Goal: Task Accomplishment & Management: Complete application form

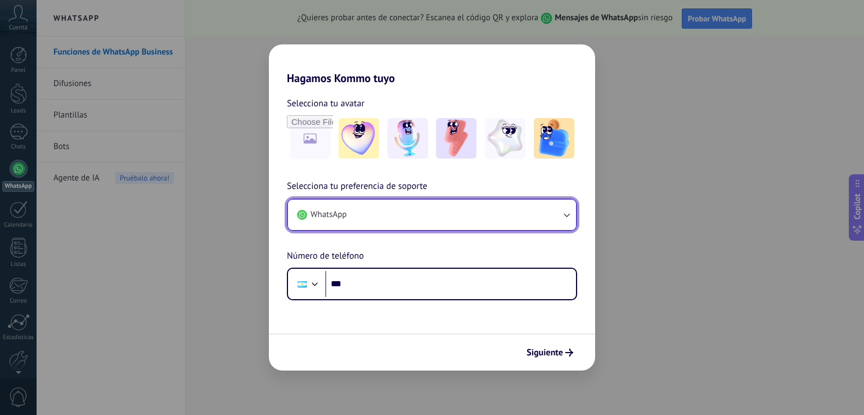
click at [527, 209] on button "WhatsApp" at bounding box center [432, 215] width 288 height 30
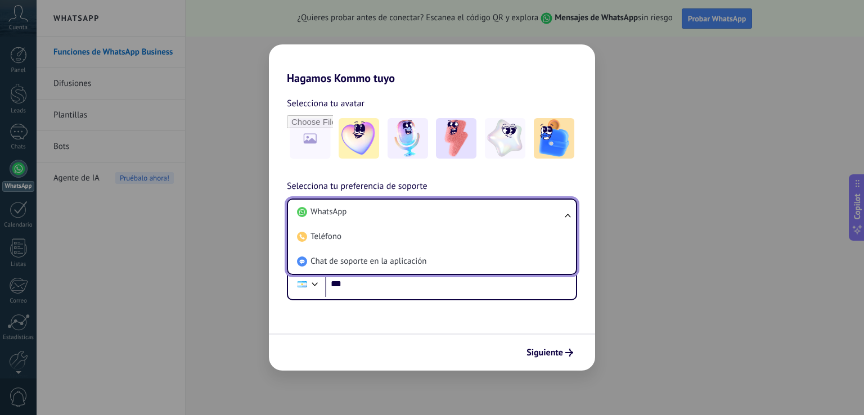
click at [756, 334] on div "Hagamos Kommo tuyo Selecciona tu avatar Selecciona tu preferencia de soporte Wh…" at bounding box center [432, 207] width 864 height 415
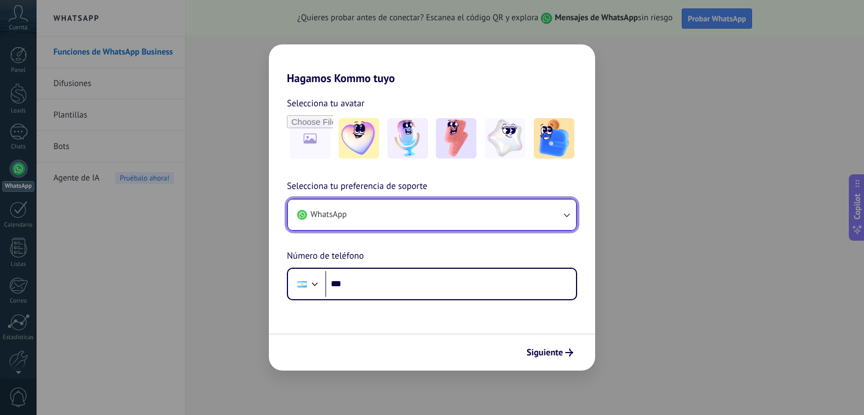
click at [490, 214] on button "WhatsApp" at bounding box center [432, 215] width 288 height 30
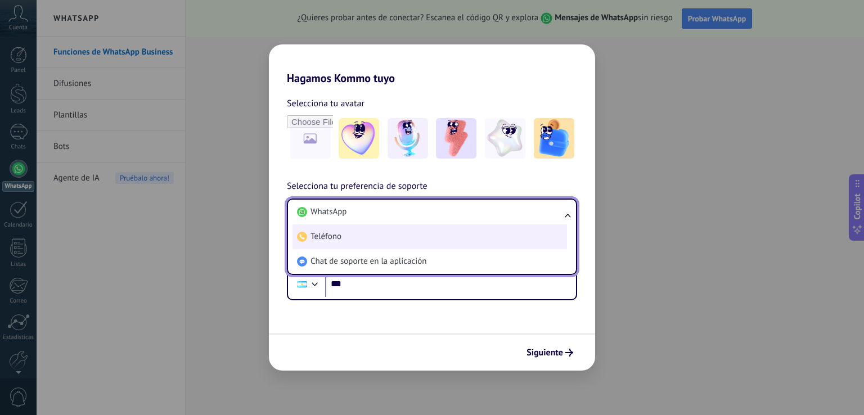
click at [452, 245] on li "Teléfono" at bounding box center [430, 237] width 275 height 25
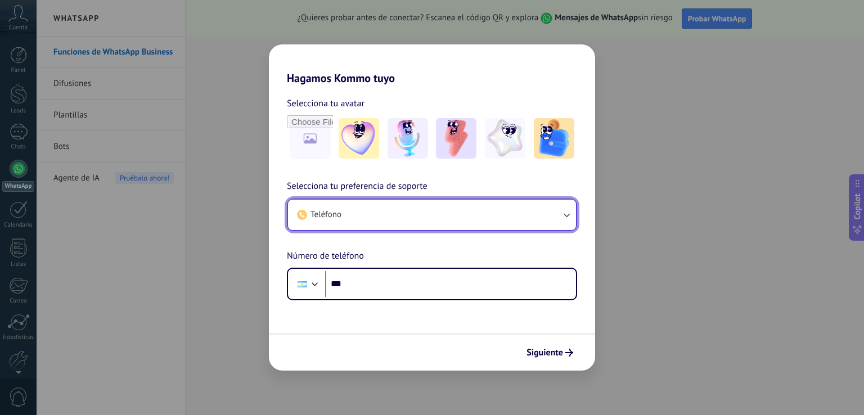
click at [478, 205] on button "Teléfono" at bounding box center [432, 215] width 288 height 30
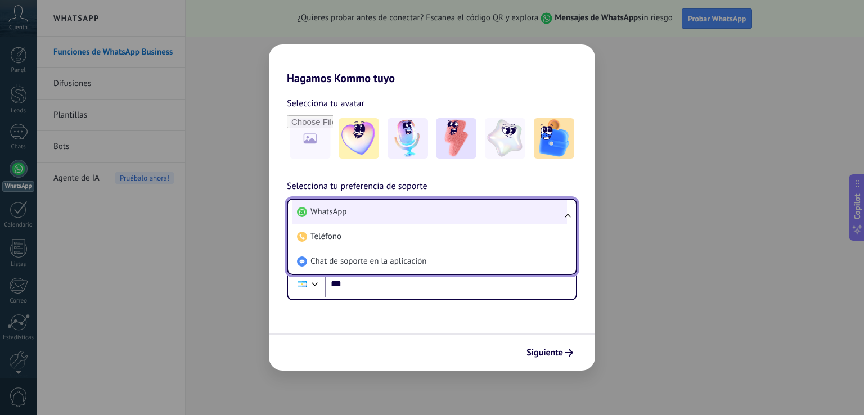
click at [467, 212] on li "WhatsApp" at bounding box center [430, 212] width 275 height 25
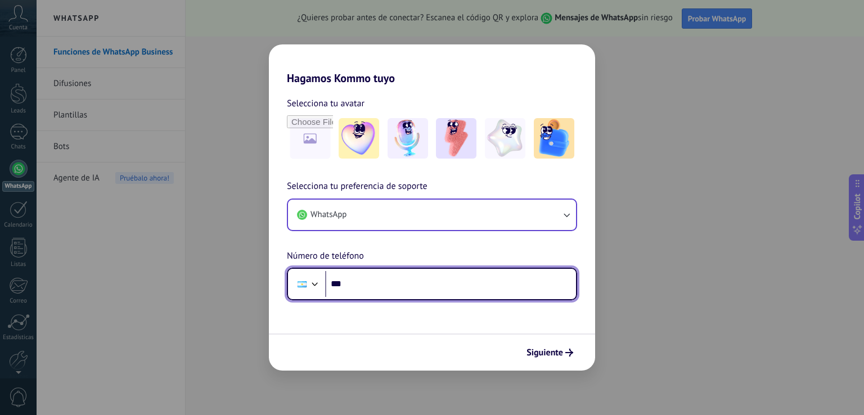
click at [402, 291] on input "***" at bounding box center [450, 284] width 251 height 26
type input "**********"
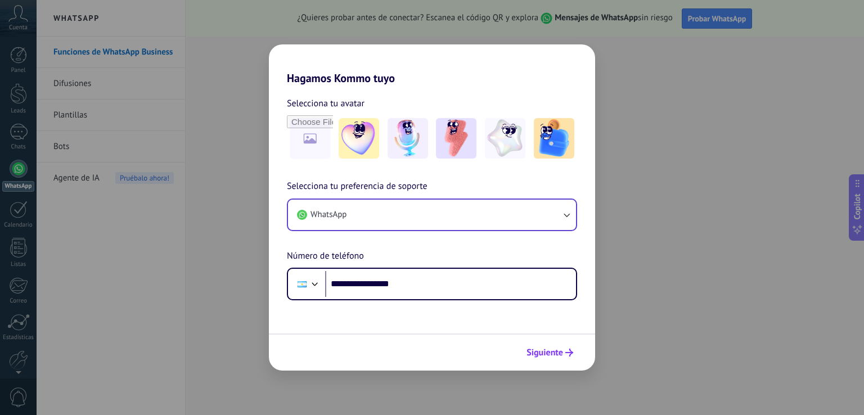
click at [566, 351] on icon "submit" at bounding box center [570, 353] width 8 height 8
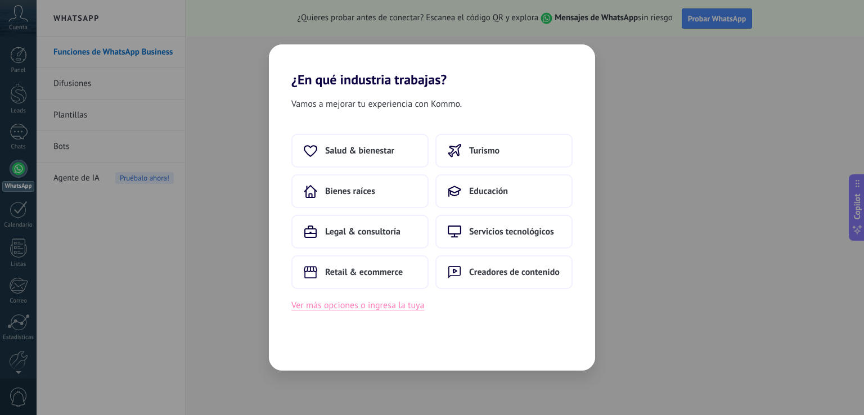
click at [382, 308] on button "Ver más opciones o ingresa la tuya" at bounding box center [358, 305] width 133 height 15
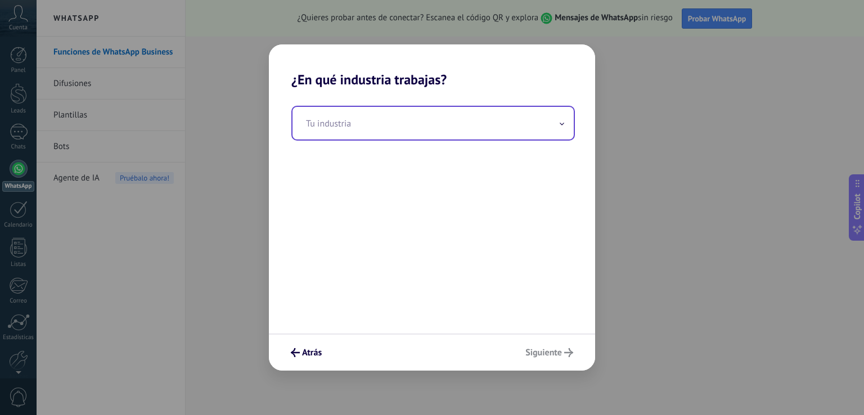
click at [455, 136] on input "text" at bounding box center [433, 123] width 281 height 33
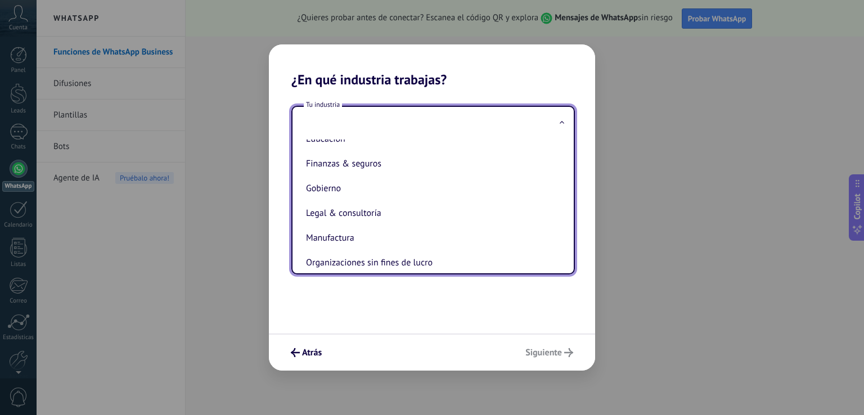
scroll to position [110, 0]
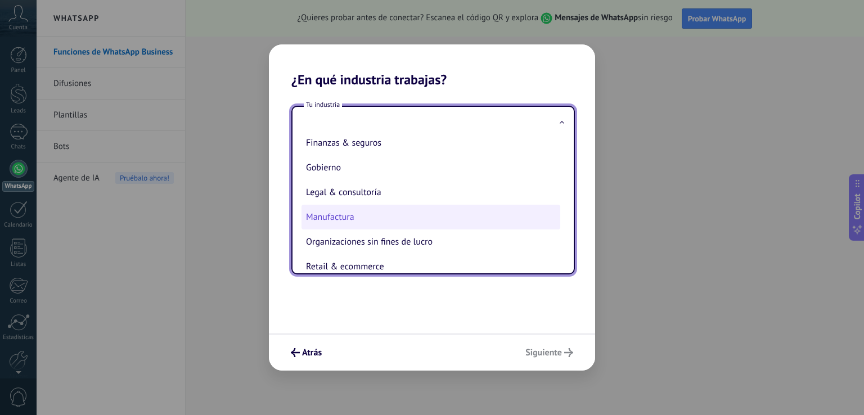
click at [427, 224] on li "Manufactura" at bounding box center [431, 217] width 259 height 25
type input "**********"
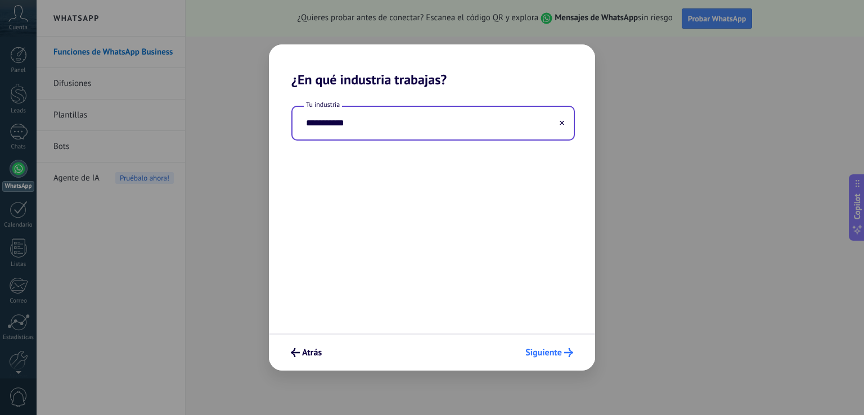
click at [547, 349] on span "Siguiente" at bounding box center [544, 353] width 37 height 8
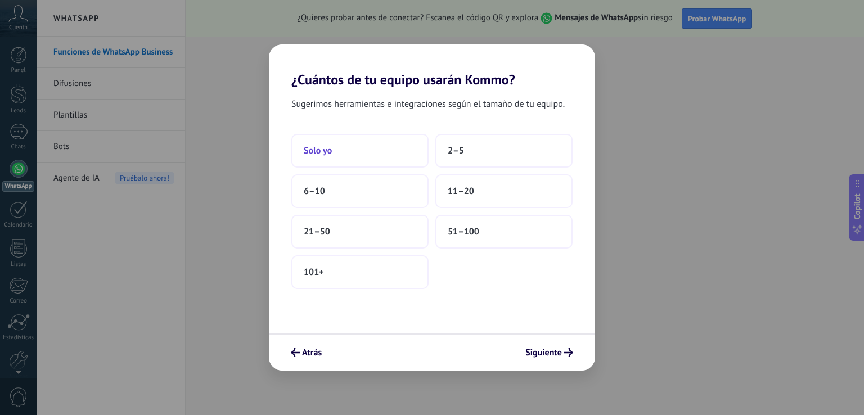
click at [388, 146] on button "Solo yo" at bounding box center [360, 151] width 137 height 34
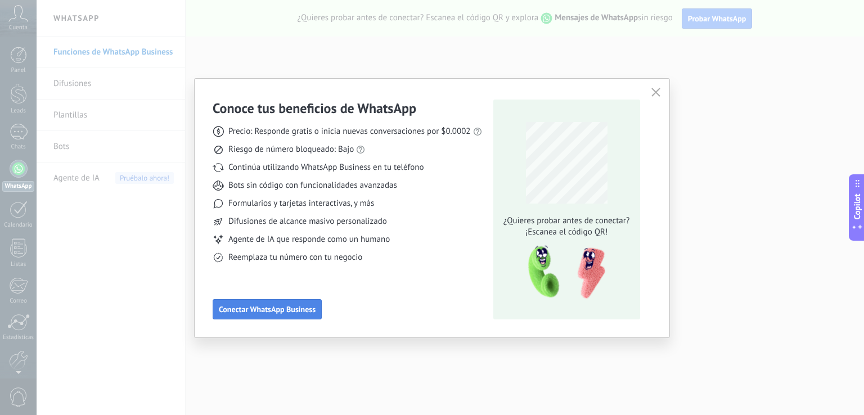
click at [290, 306] on span "Conectar WhatsApp Business" at bounding box center [267, 310] width 97 height 8
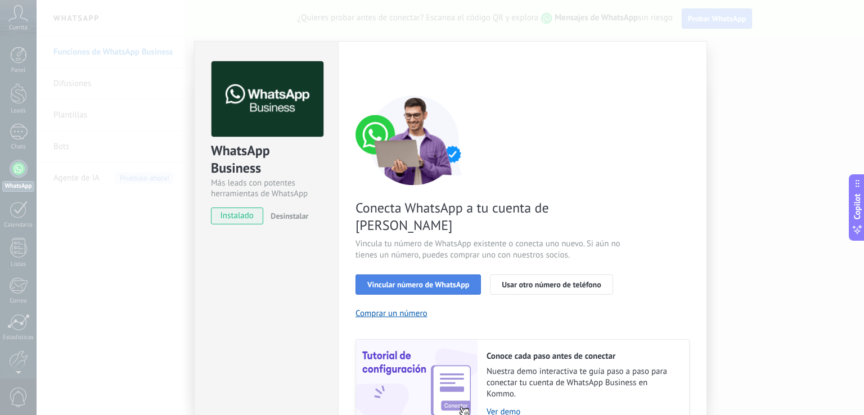
click at [444, 275] on button "Vincular número de WhatsApp" at bounding box center [419, 285] width 126 height 20
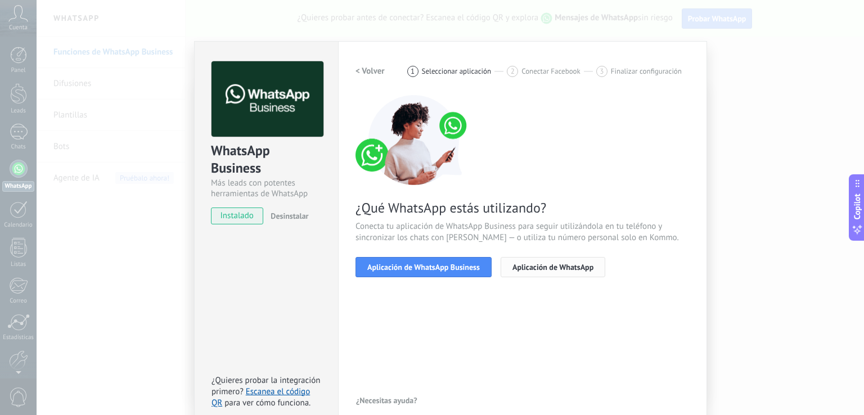
click at [533, 268] on span "Aplicación de WhatsApp" at bounding box center [553, 267] width 81 height 8
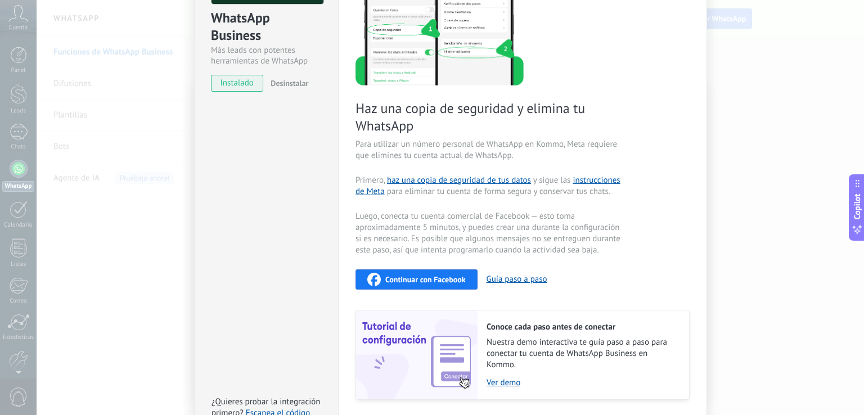
scroll to position [133, 0]
click at [163, 257] on div "WhatsApp Business Más leads con potentes herramientas de WhatsApp instalado Des…" at bounding box center [451, 207] width 828 height 415
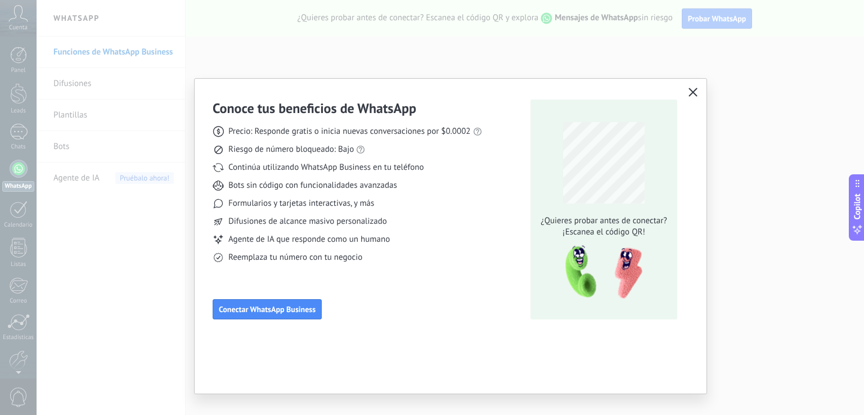
click at [694, 95] on icon "button" at bounding box center [693, 92] width 9 height 9
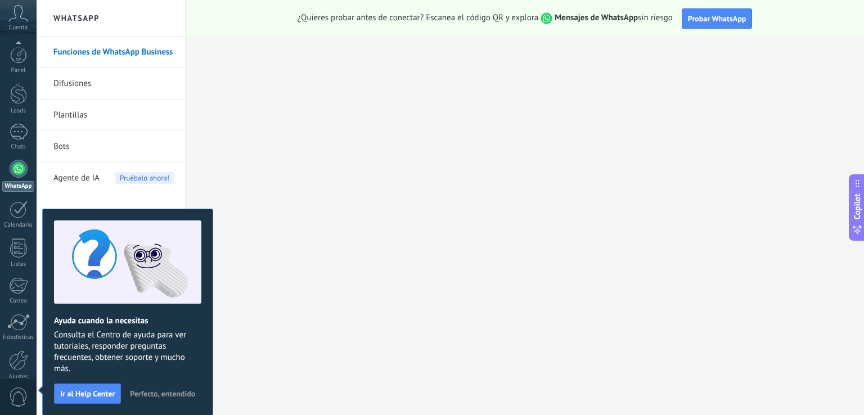
scroll to position [52, 0]
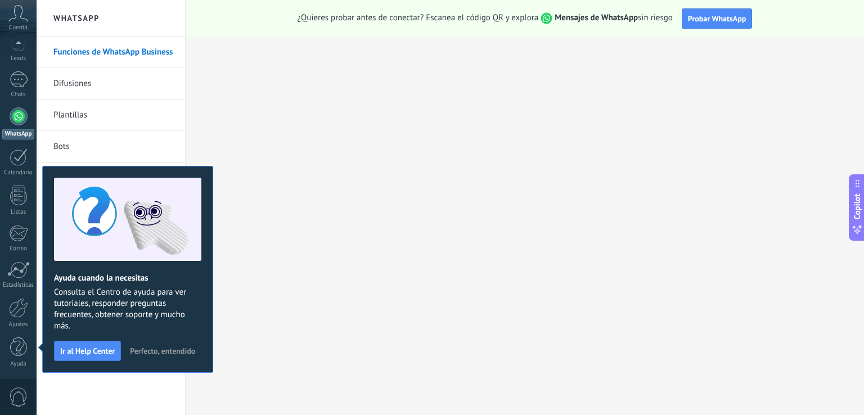
click at [109, 80] on link "Difusiones" at bounding box center [113, 84] width 120 height 32
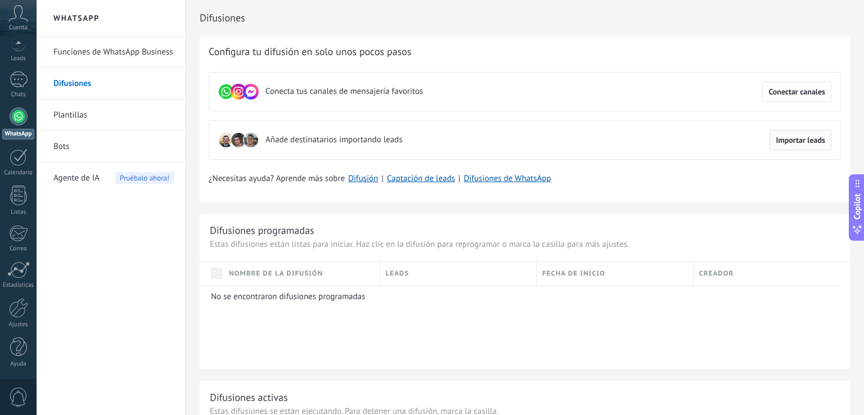
click at [799, 138] on span "Importar leads" at bounding box center [801, 140] width 50 height 8
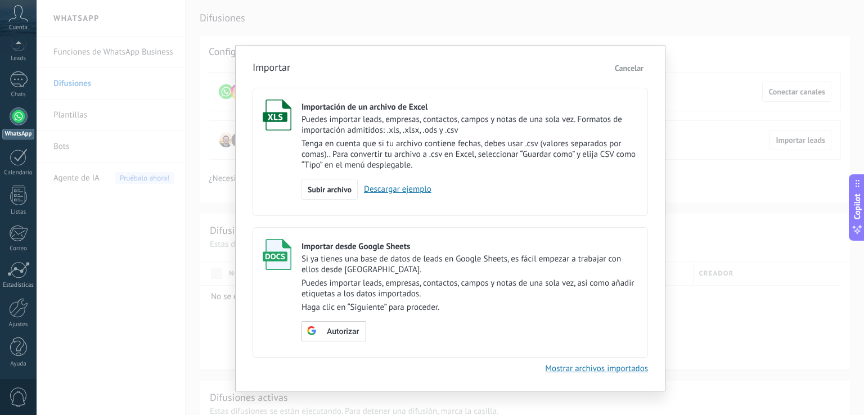
click at [631, 64] on span "Cancelar" at bounding box center [629, 68] width 29 height 10
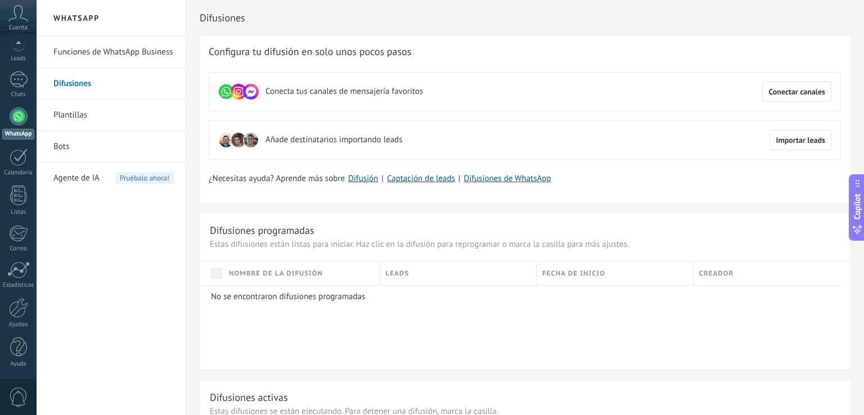
click at [137, 151] on link "Bots" at bounding box center [113, 147] width 120 height 32
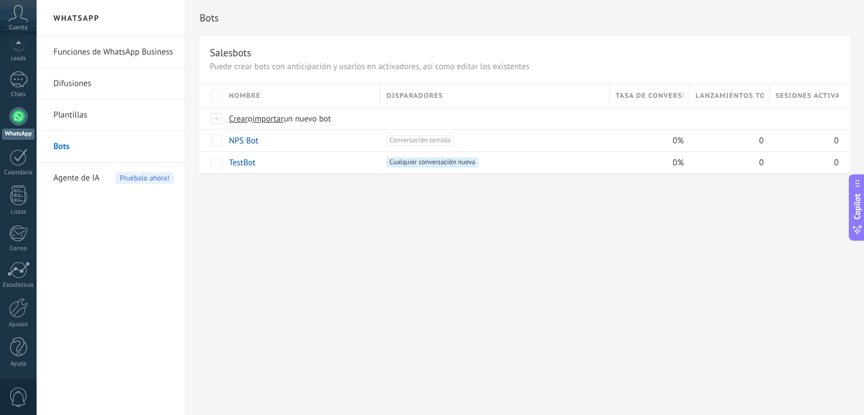
click at [140, 81] on link "Difusiones" at bounding box center [113, 84] width 120 height 32
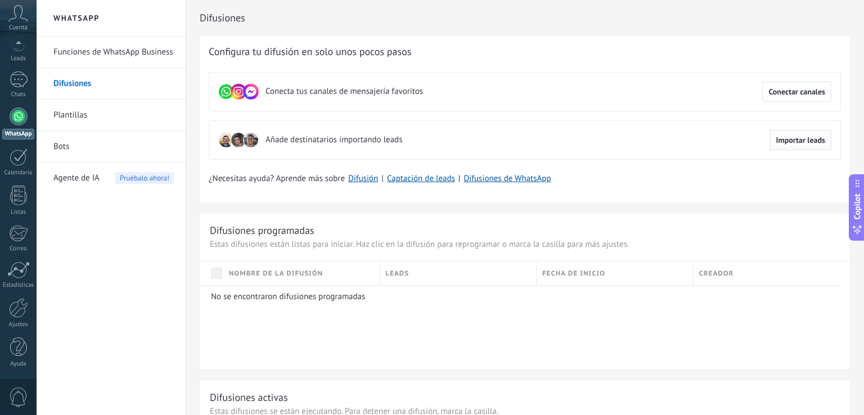
click at [808, 136] on span "Importar leads" at bounding box center [801, 140] width 50 height 8
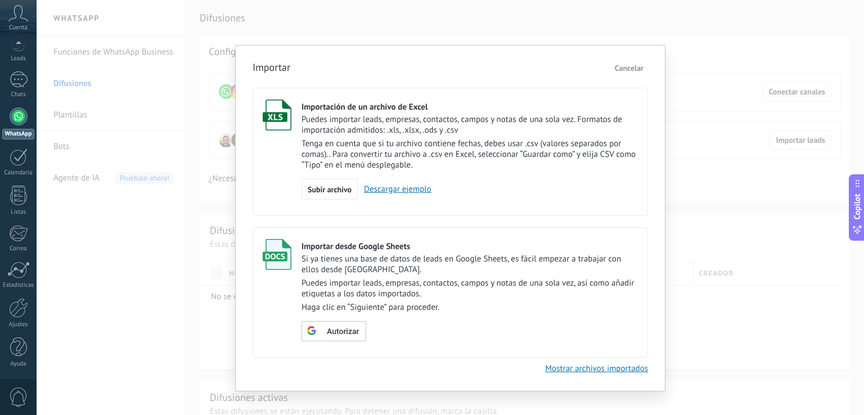
click at [407, 186] on link "Descargar ejemplo" at bounding box center [395, 189] width 74 height 11
click at [643, 69] on span "Cancelar" at bounding box center [629, 68] width 29 height 10
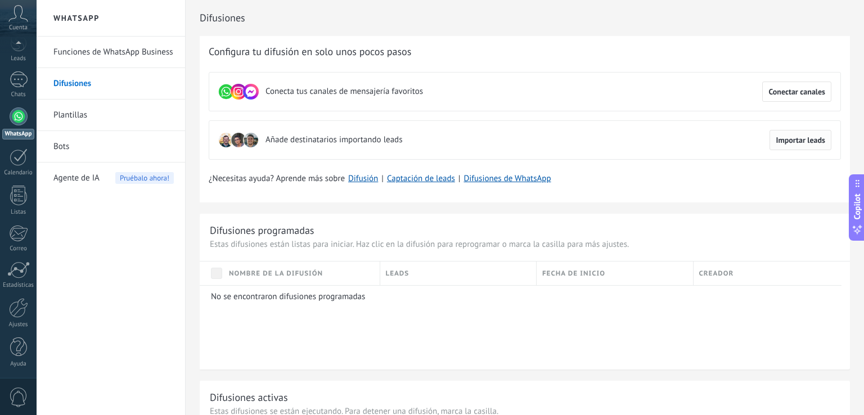
click at [794, 140] on span "Importar leads" at bounding box center [801, 140] width 50 height 8
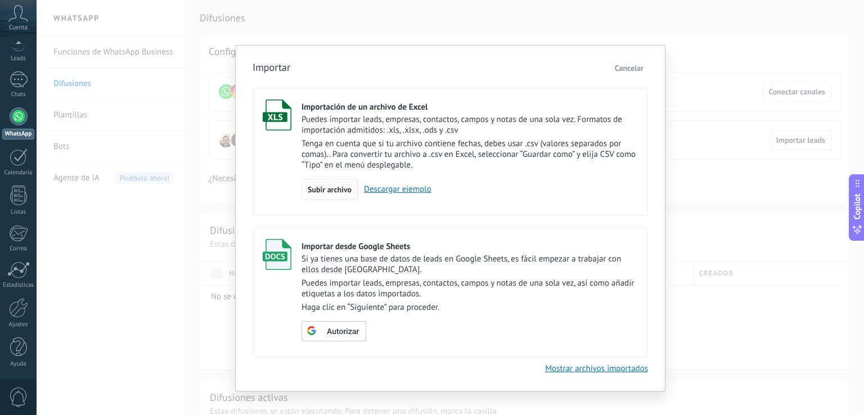
click at [331, 193] on span "Subir archivo" at bounding box center [330, 190] width 44 height 8
click at [0, 0] on input "Importación de un archivo de Excel Puedes importar leads, empresas, contactos, …" at bounding box center [0, 0] width 0 height 0
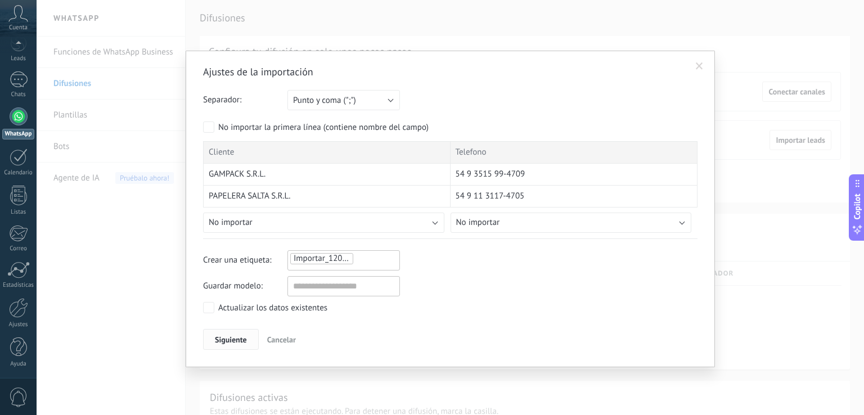
click at [231, 342] on span "Siguiente" at bounding box center [231, 340] width 32 height 8
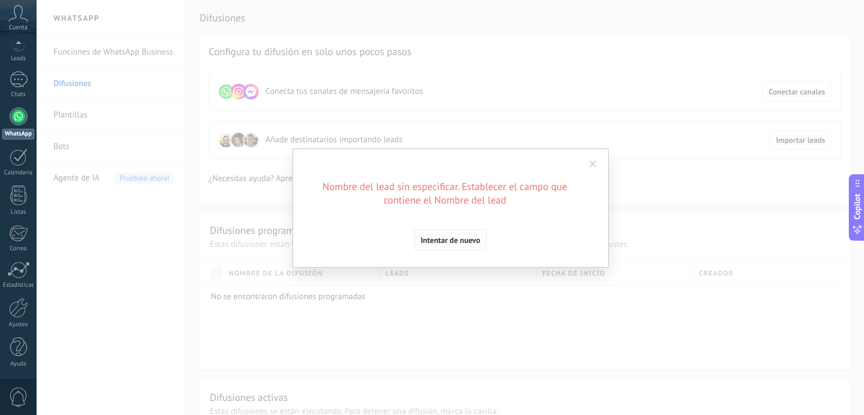
click at [459, 244] on span "Intentar de nuevo" at bounding box center [451, 240] width 60 height 8
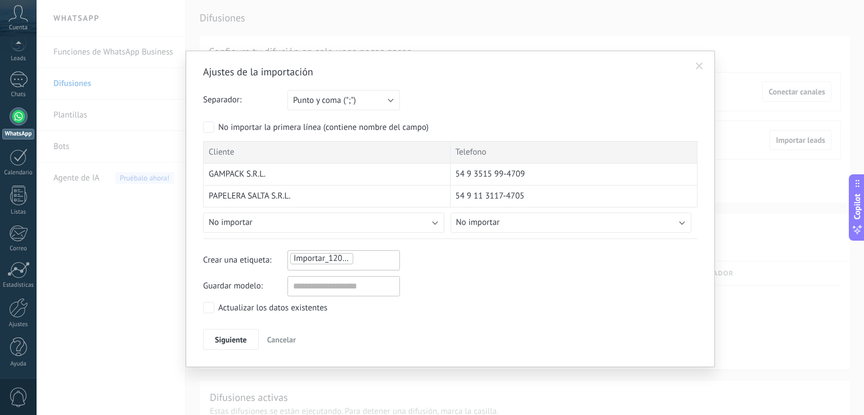
click at [299, 153] on div "Cliente" at bounding box center [327, 152] width 248 height 23
click at [216, 311] on label "Actualizar los datos existentes" at bounding box center [265, 307] width 124 height 11
click at [241, 342] on span "Siguiente" at bounding box center [231, 340] width 32 height 8
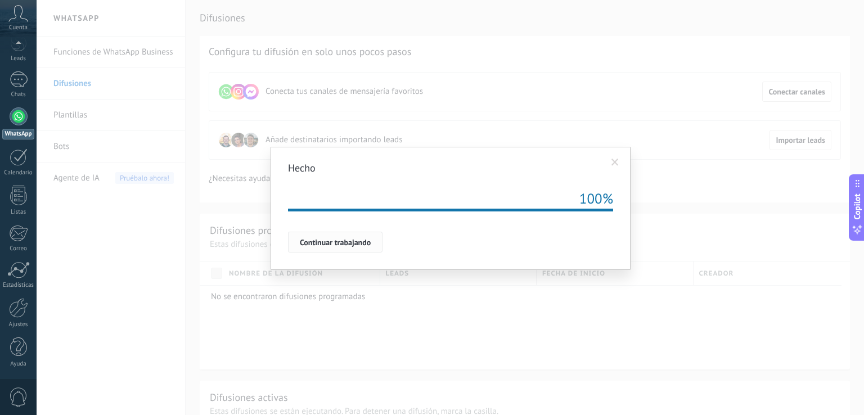
click at [368, 247] on button "Continuar trabajando" at bounding box center [335, 242] width 95 height 21
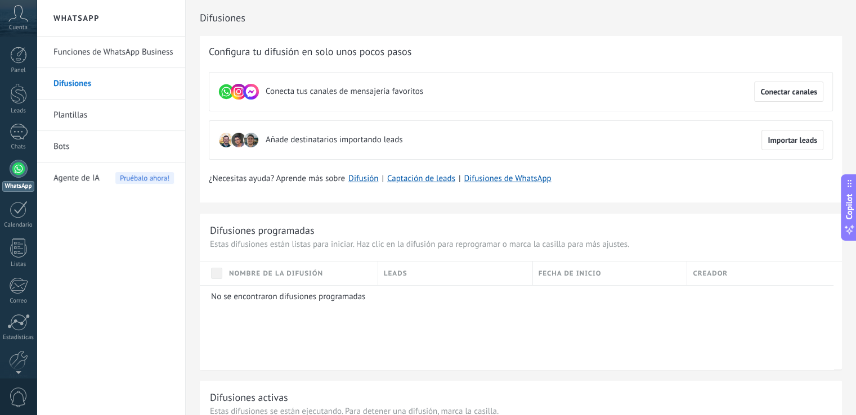
click at [96, 80] on link "Difusiones" at bounding box center [113, 84] width 120 height 32
click at [277, 301] on p "No se encontraron difusiones programadas" at bounding box center [518, 297] width 615 height 11
